Goal: Check status: Check status

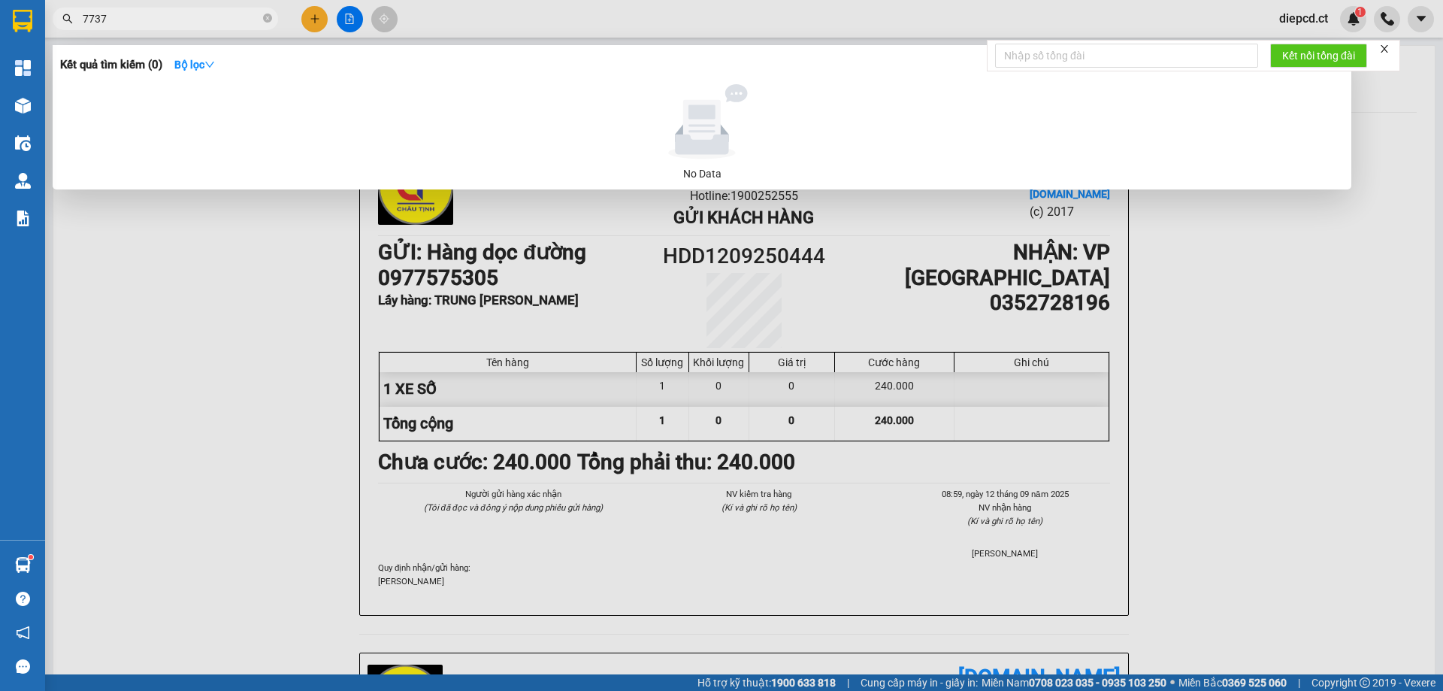
click at [201, 19] on input "7737" at bounding box center [171, 19] width 177 height 17
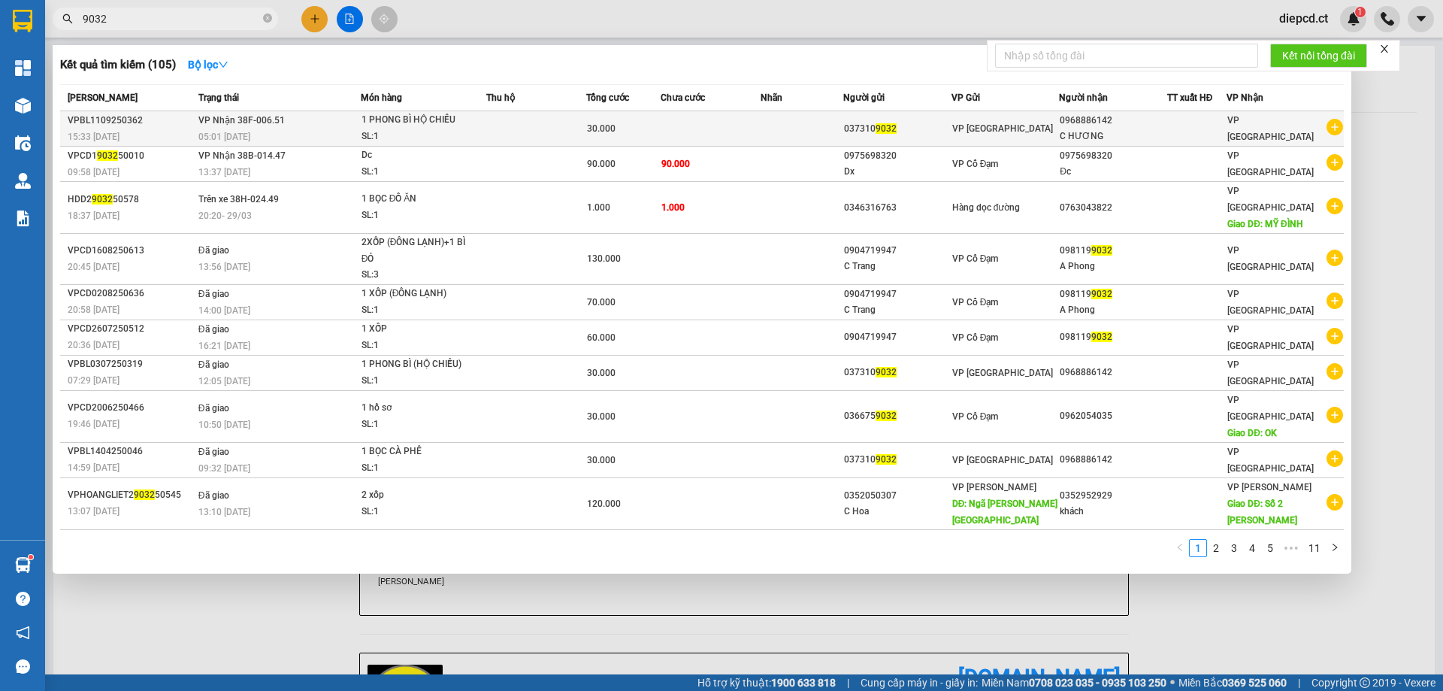
type input "9032"
click at [235, 127] on td "VP Nhận 38F-006.51 05:01 [DATE]" at bounding box center [278, 128] width 166 height 35
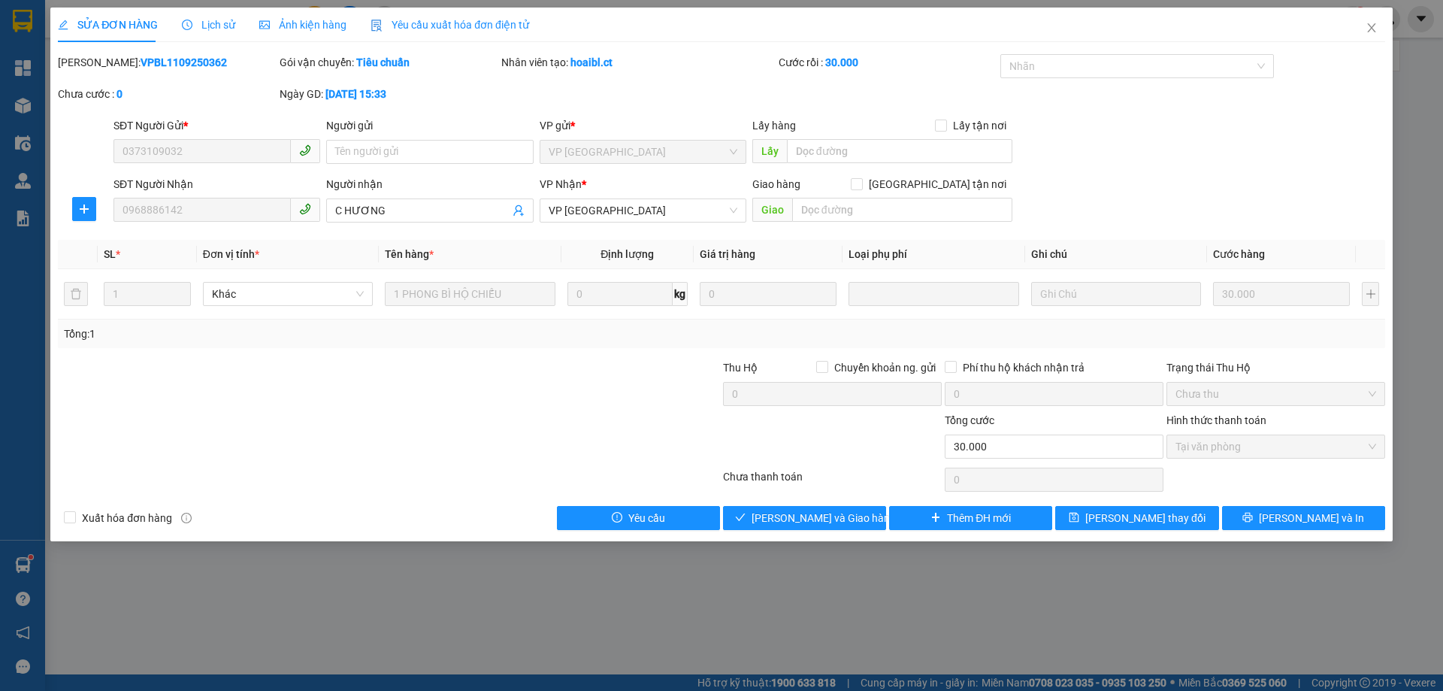
type input "0373109032"
type input "0968886142"
type input "C HƯƠNG"
type input "30.000"
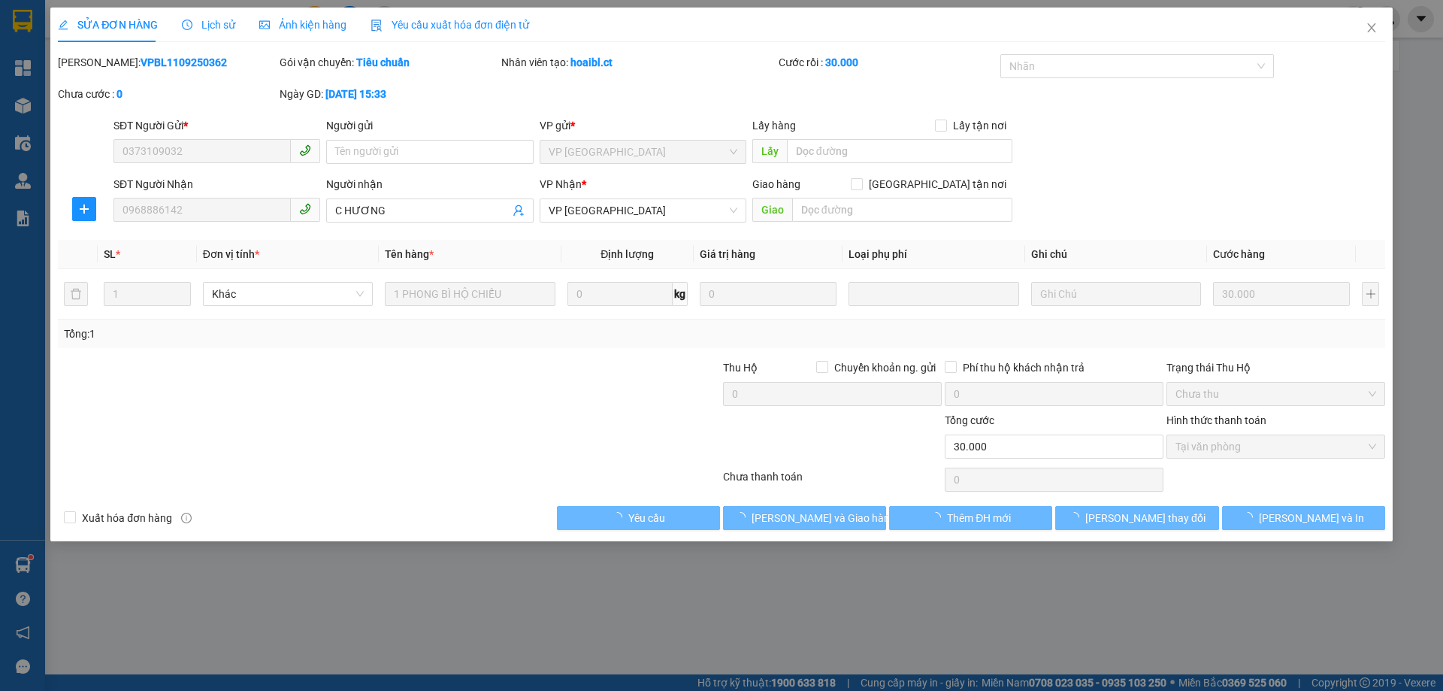
click at [204, 23] on span "Lịch sử" at bounding box center [208, 25] width 53 height 12
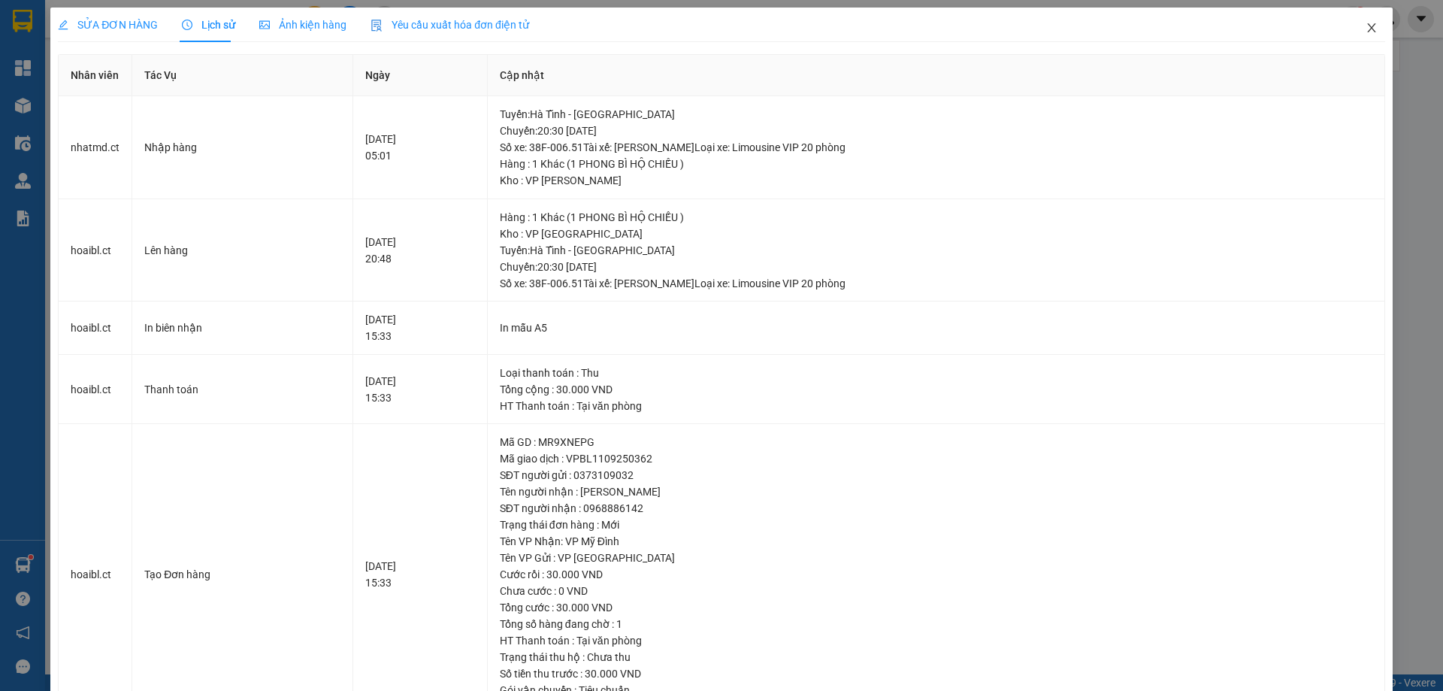
click at [1367, 26] on icon "close" at bounding box center [1371, 27] width 8 height 9
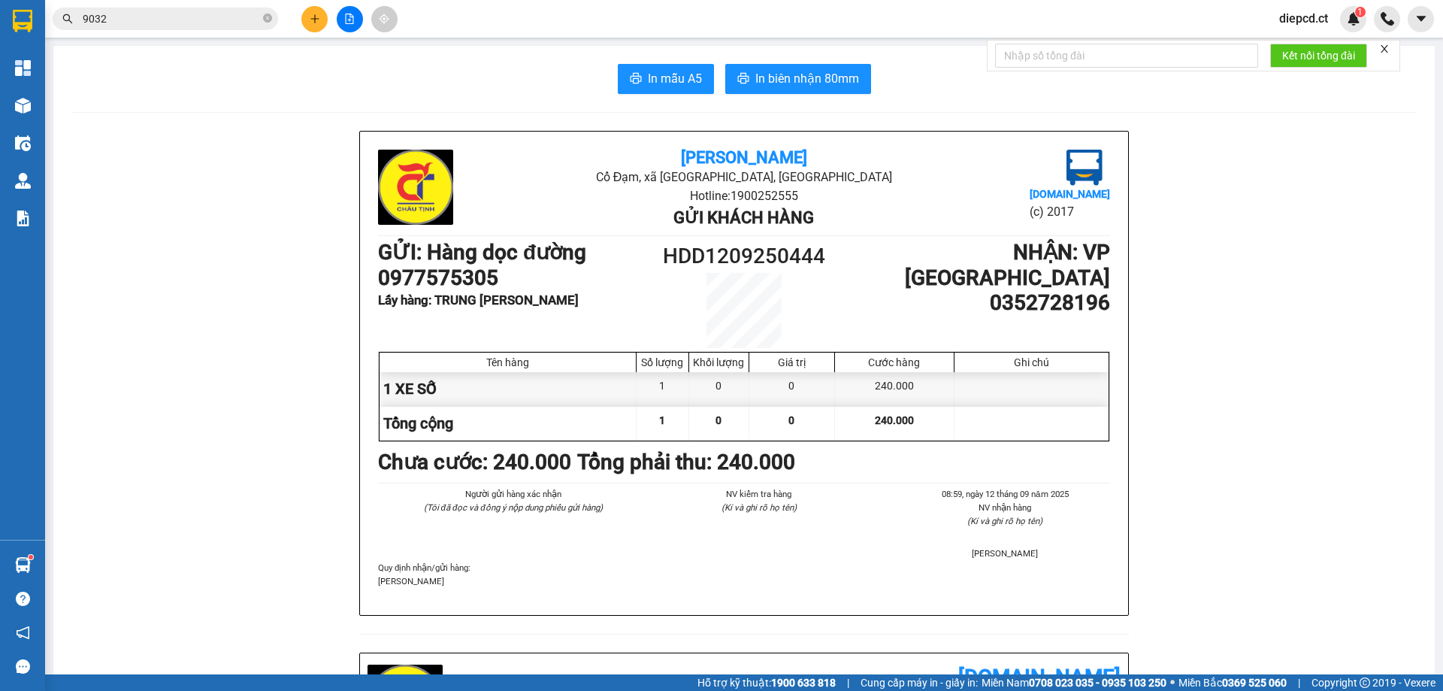
click at [165, 23] on input "9032" at bounding box center [171, 19] width 177 height 17
